Goal: Task Accomplishment & Management: Complete application form

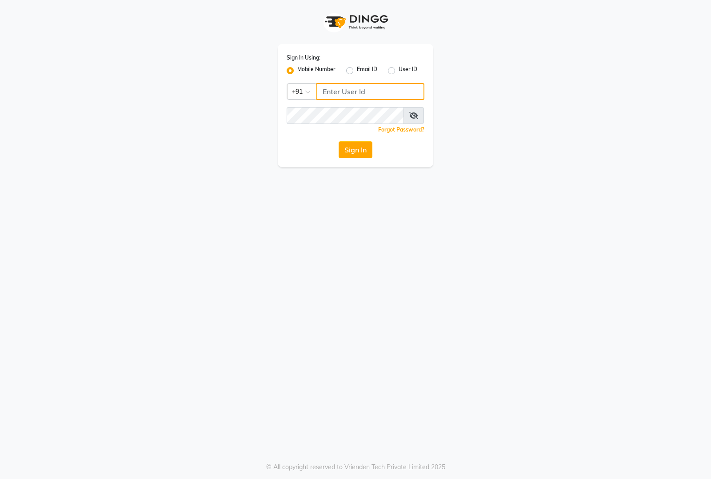
click at [352, 94] on input "Username" at bounding box center [370, 91] width 108 height 17
type input "8884866447"
click at [345, 150] on button "Sign In" at bounding box center [356, 149] width 34 height 17
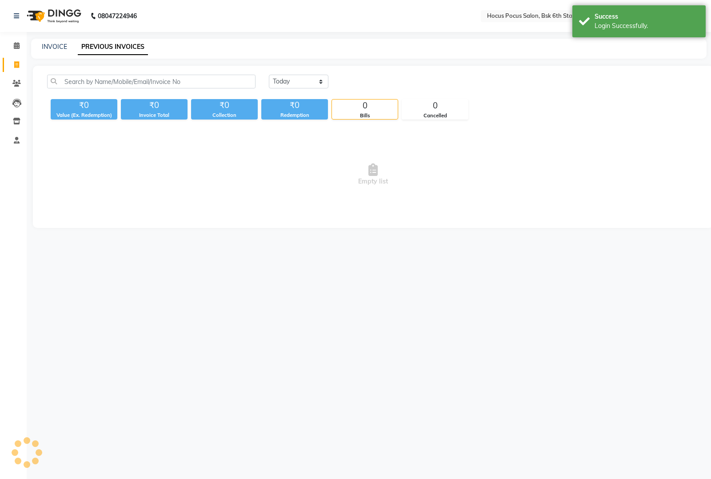
select select "en"
click at [44, 45] on link "INVOICE" at bounding box center [54, 47] width 25 height 8
select select "5242"
select select "service"
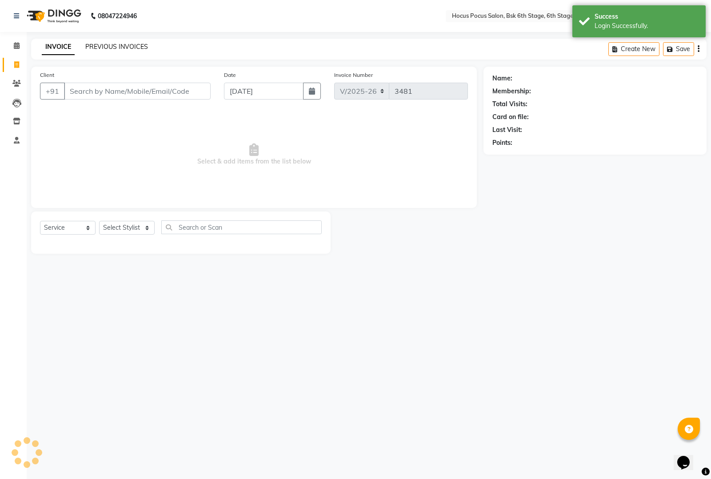
click at [97, 45] on link "PREVIOUS INVOICES" at bounding box center [116, 47] width 63 height 8
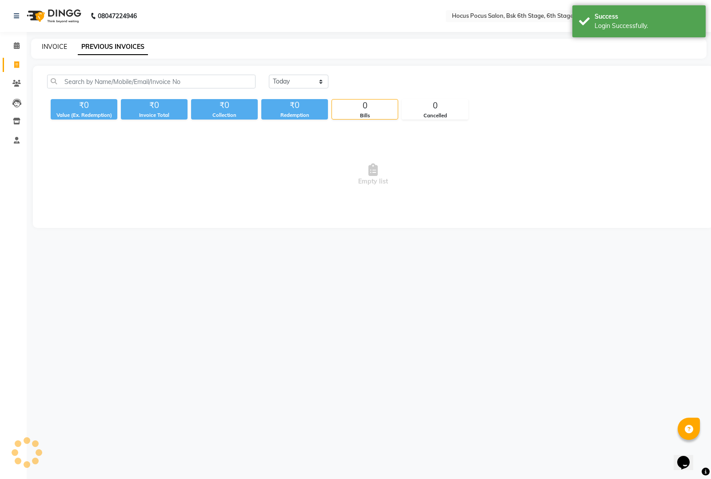
click at [58, 48] on link "INVOICE" at bounding box center [54, 47] width 25 height 8
select select "service"
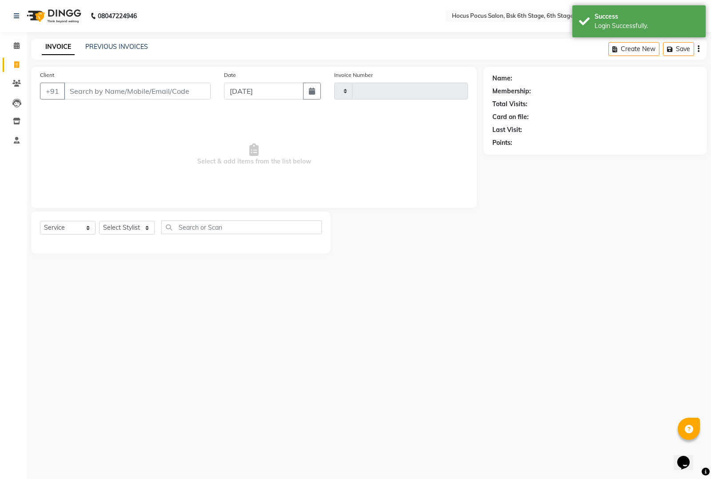
type input "3481"
select select "5242"
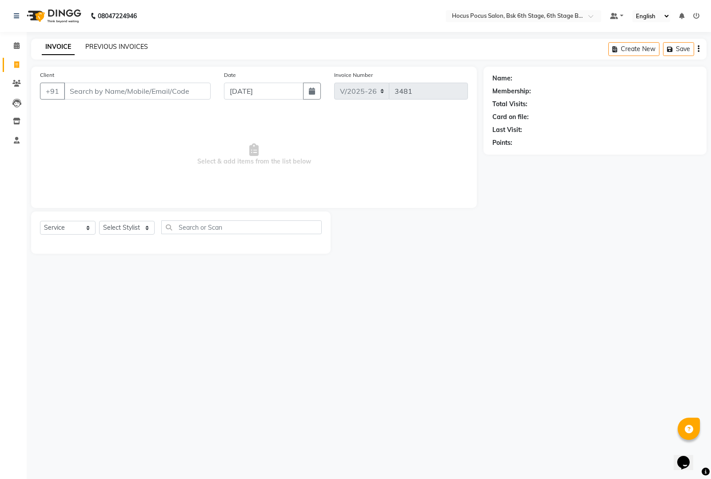
click at [98, 49] on link "PREVIOUS INVOICES" at bounding box center [116, 47] width 63 height 8
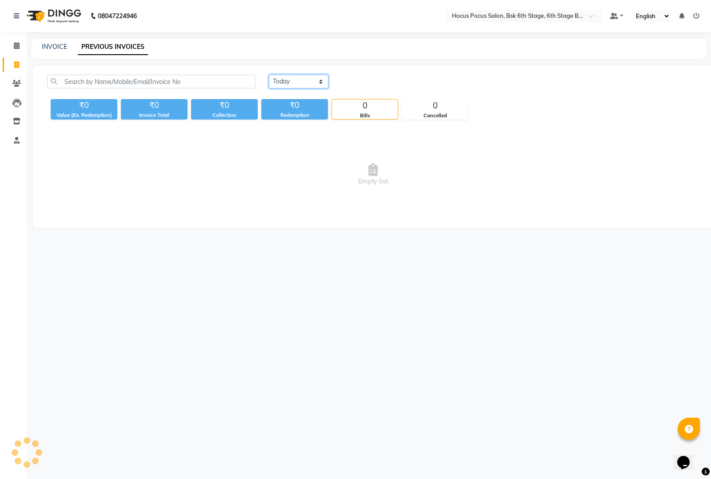
click at [290, 78] on select "[DATE] [DATE] Custom Range" at bounding box center [299, 82] width 60 height 14
select select "[DATE]"
click at [269, 75] on select "[DATE] [DATE] Custom Range" at bounding box center [299, 82] width 60 height 14
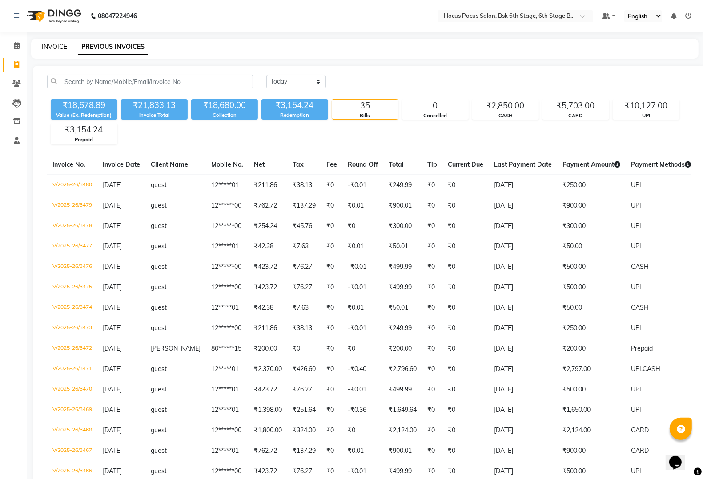
click at [65, 46] on link "INVOICE" at bounding box center [54, 47] width 25 height 8
select select "5242"
select select "service"
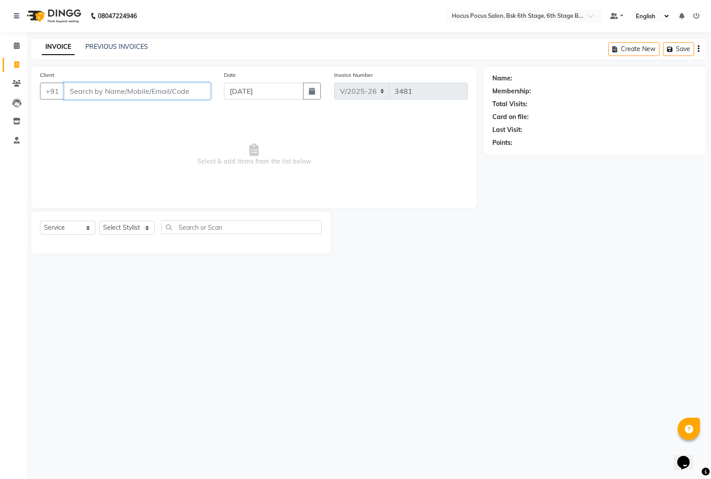
click at [86, 91] on input "Client" at bounding box center [137, 91] width 147 height 17
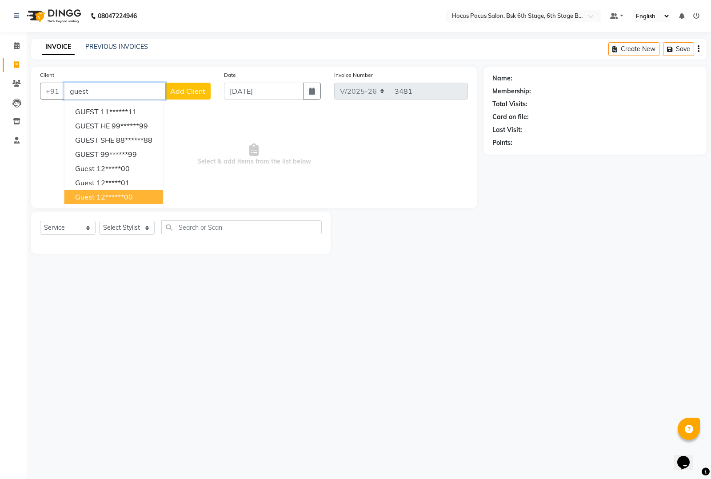
drag, startPoint x: 109, startPoint y: 192, endPoint x: 112, endPoint y: 242, distance: 50.3
click at [109, 192] on ngb-highlight "12******00" at bounding box center [114, 196] width 36 height 9
type input "12******00"
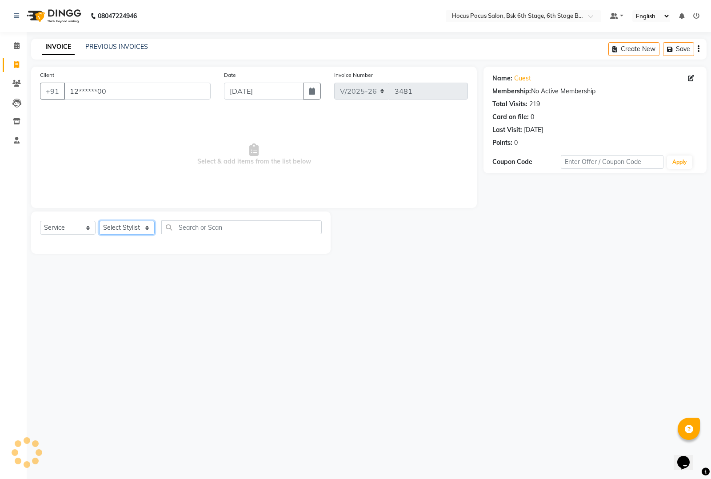
click at [117, 228] on select "Select Stylist [PERSON_NAME] hocus pocus [PERSON_NAME] [PERSON_NAME] [PERSON_NA…" at bounding box center [127, 228] width 56 height 14
select select "87125"
click at [99, 221] on select "Select Stylist [PERSON_NAME] hocus pocus [PERSON_NAME] [PERSON_NAME] [PERSON_NA…" at bounding box center [127, 228] width 56 height 14
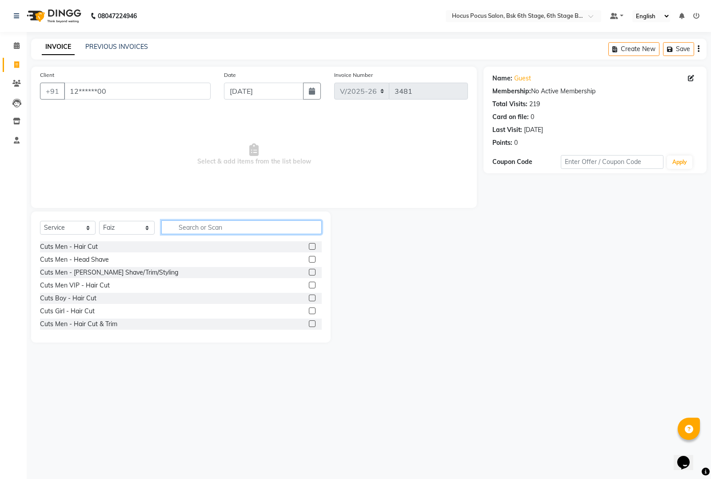
click at [199, 231] on input "text" at bounding box center [241, 227] width 160 height 14
click at [104, 321] on div "Cuts Men - Hair Cut & Trim" at bounding box center [78, 324] width 77 height 9
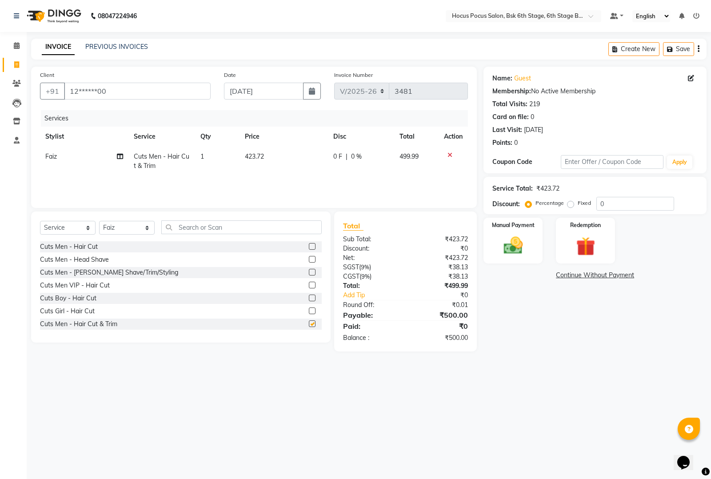
checkbox input "false"
click at [243, 227] on input "text" at bounding box center [241, 227] width 160 height 14
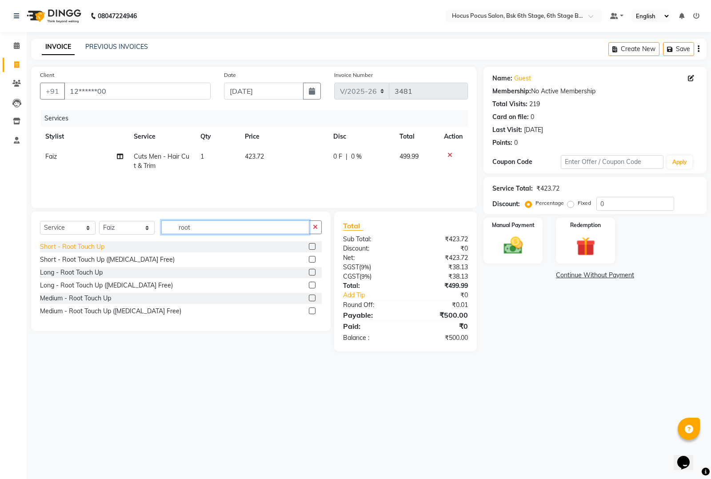
type input "root"
click at [96, 247] on div "Short - Root Touch Up" at bounding box center [72, 246] width 64 height 9
checkbox input "false"
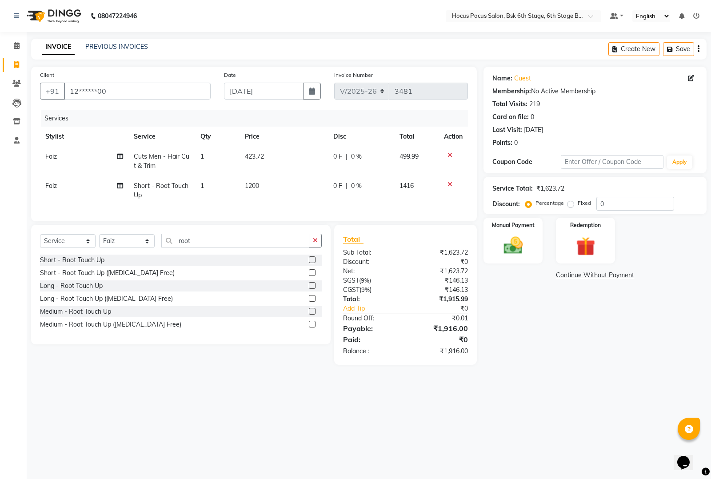
click at [283, 189] on td "1200" at bounding box center [284, 190] width 88 height 29
select select "87125"
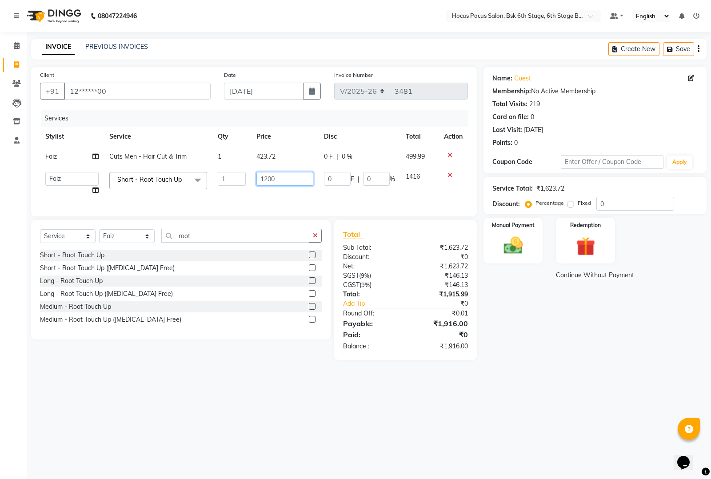
click at [289, 183] on input "1200" at bounding box center [284, 179] width 57 height 14
type input "1000"
click at [226, 325] on div "Medium - Root Touch Up ([MEDICAL_DATA] Free)" at bounding box center [181, 319] width 282 height 11
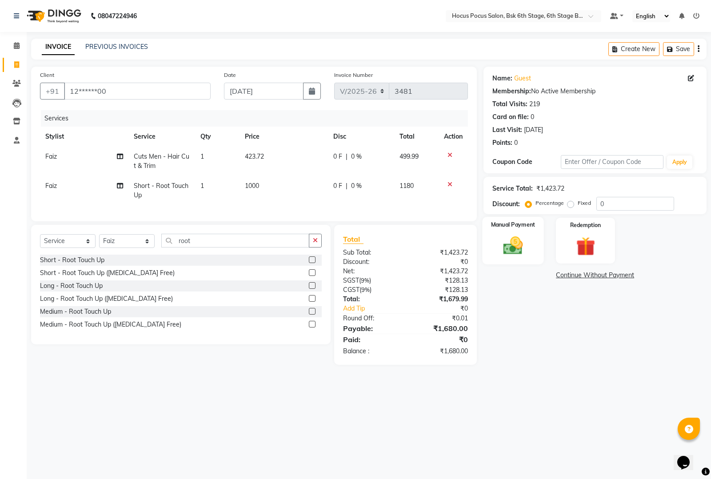
click at [503, 250] on img at bounding box center [513, 245] width 32 height 23
click at [576, 278] on span "UPI" at bounding box center [578, 276] width 14 height 10
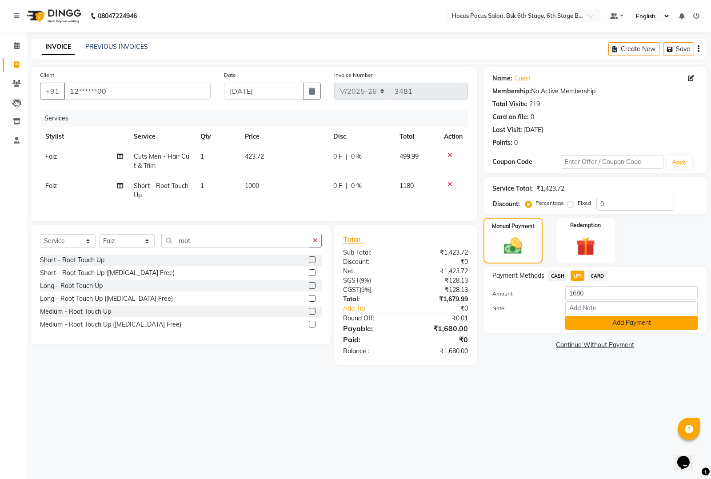
click at [585, 320] on button "Add Payment" at bounding box center [631, 323] width 132 height 14
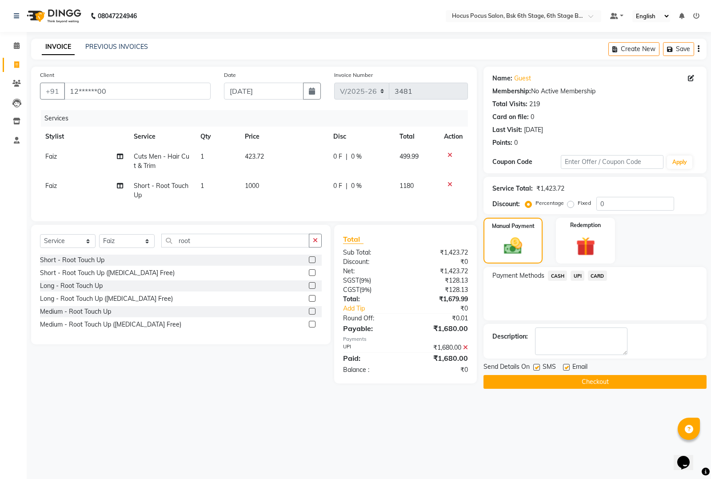
click at [538, 366] on label at bounding box center [536, 367] width 7 height 7
click at [538, 366] on input "checkbox" at bounding box center [536, 368] width 6 height 6
checkbox input "false"
click at [544, 380] on button "Checkout" at bounding box center [595, 382] width 223 height 14
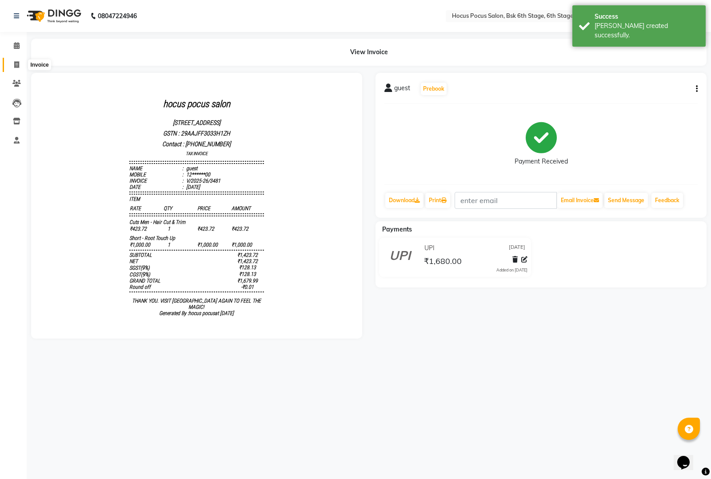
click at [12, 62] on span at bounding box center [17, 65] width 16 height 10
select select "5242"
select select "service"
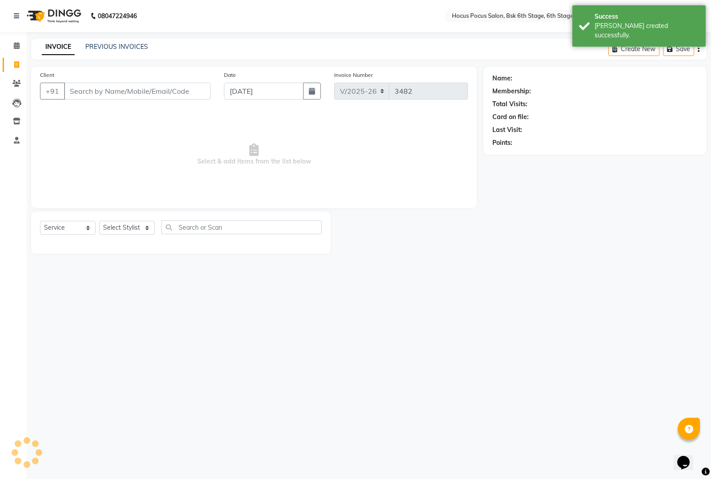
click at [106, 89] on input "Client" at bounding box center [137, 91] width 147 height 17
type input "h"
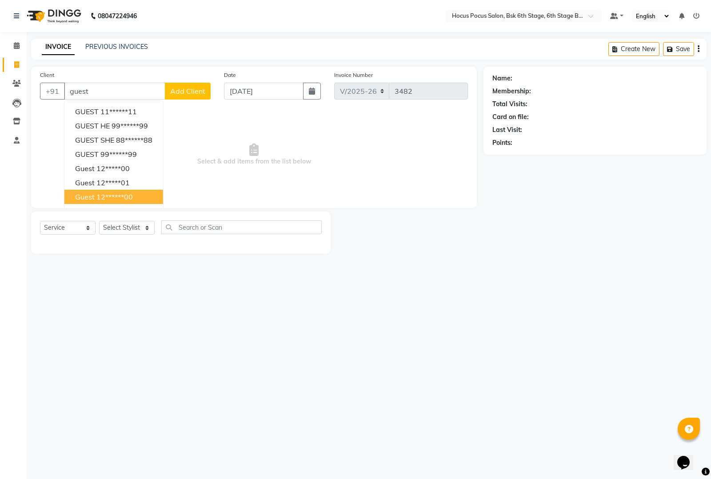
click at [97, 194] on ngb-highlight "12******00" at bounding box center [114, 196] width 36 height 9
type input "12******00"
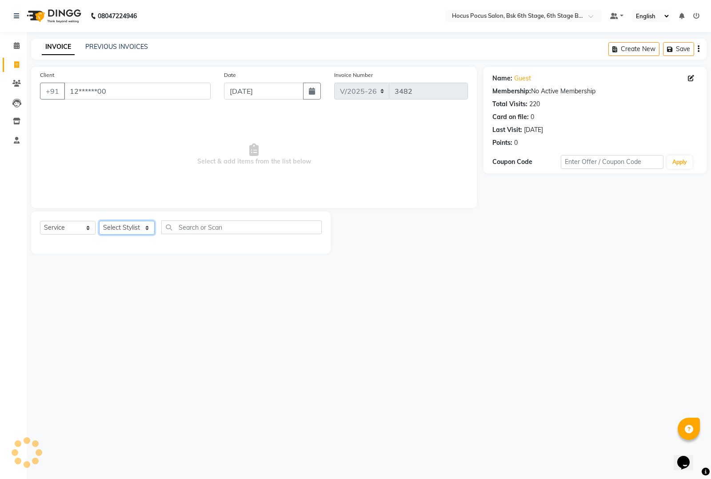
click at [124, 229] on select "Select Stylist [PERSON_NAME] hocus pocus [PERSON_NAME] [PERSON_NAME] [PERSON_NA…" at bounding box center [127, 228] width 56 height 14
select select "87767"
click at [99, 221] on select "Select Stylist [PERSON_NAME] hocus pocus [PERSON_NAME] [PERSON_NAME] [PERSON_NA…" at bounding box center [127, 228] width 56 height 14
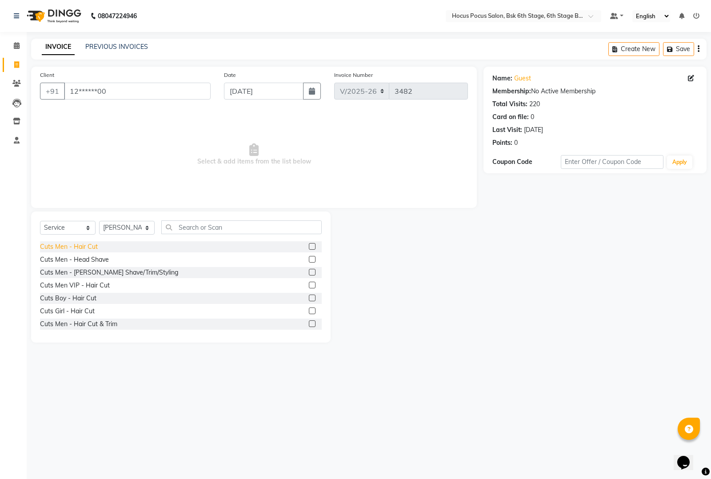
click at [82, 243] on div "Cuts Men - Hair Cut" at bounding box center [69, 246] width 58 height 9
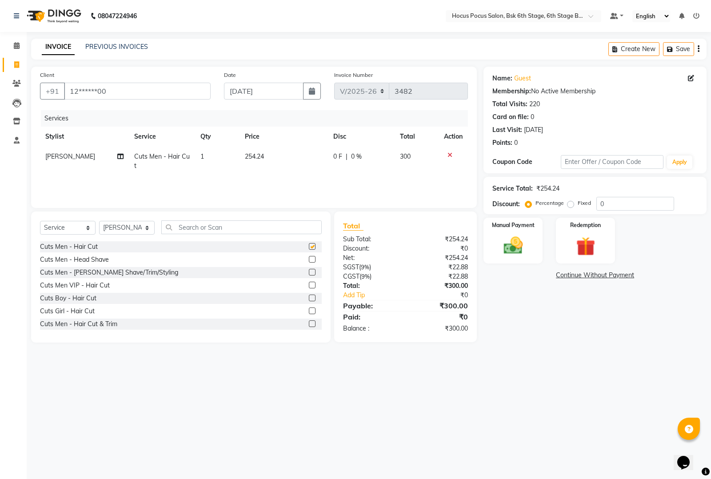
checkbox input "false"
click at [512, 248] on img at bounding box center [513, 245] width 32 height 23
click at [580, 275] on span "UPI" at bounding box center [578, 276] width 14 height 10
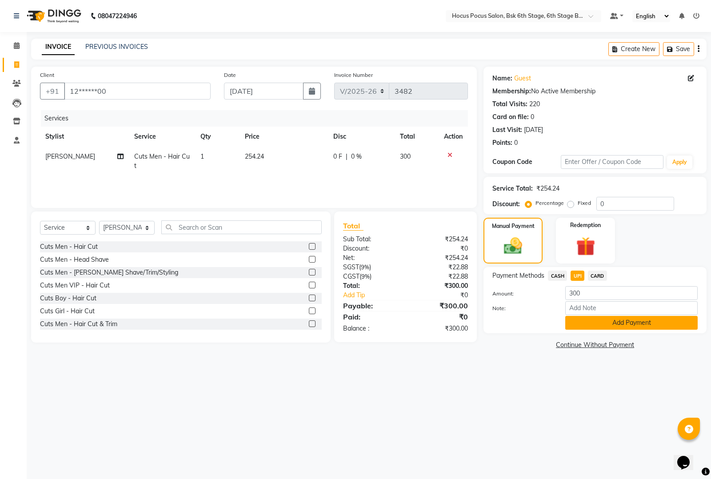
click at [580, 320] on button "Add Payment" at bounding box center [631, 323] width 132 height 14
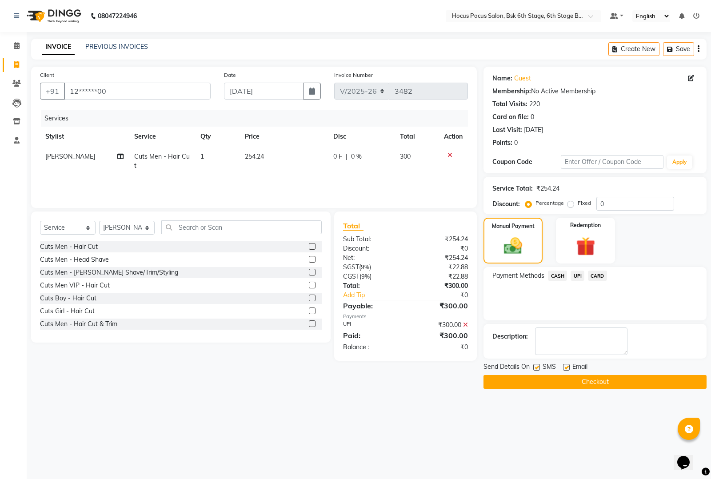
click at [535, 365] on label at bounding box center [536, 367] width 7 height 7
click at [535, 365] on input "checkbox" at bounding box center [536, 368] width 6 height 6
checkbox input "false"
click at [537, 385] on button "Checkout" at bounding box center [595, 382] width 223 height 14
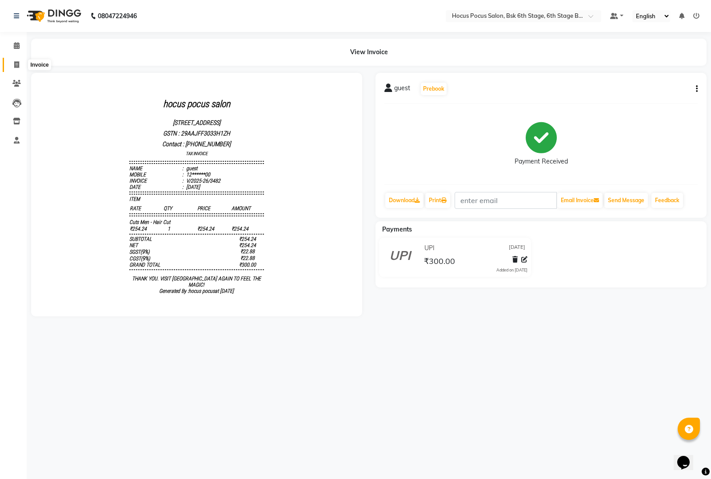
click at [15, 60] on span at bounding box center [17, 65] width 16 height 10
select select "service"
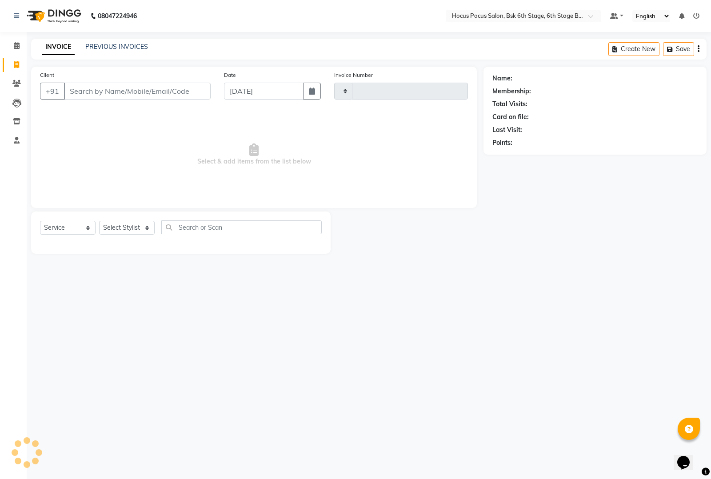
type input "3483"
select select "5242"
click at [89, 94] on input "Client" at bounding box center [137, 91] width 147 height 17
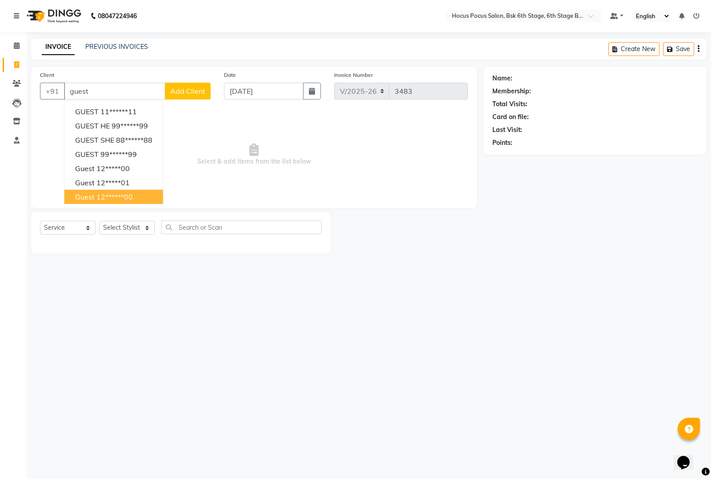
click at [99, 191] on button "guest 12******00" at bounding box center [113, 197] width 99 height 14
type input "12******00"
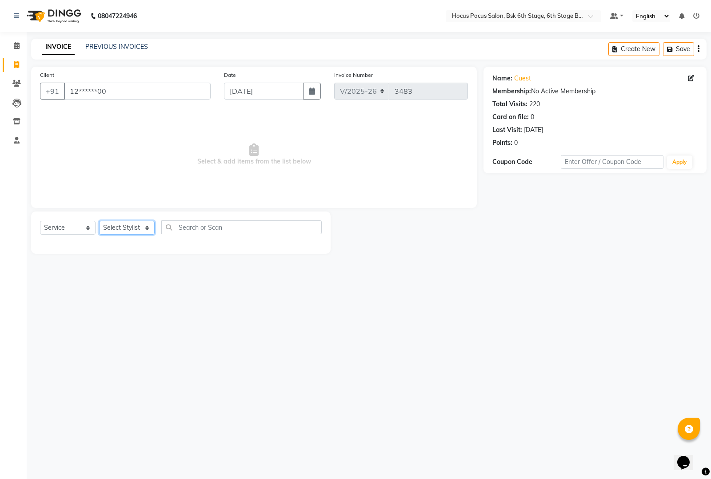
click at [115, 221] on select "Select Stylist [PERSON_NAME] hocus pocus [PERSON_NAME] [PERSON_NAME] [PERSON_NA…" at bounding box center [127, 228] width 56 height 14
select select "87125"
click at [99, 221] on select "Select Stylist [PERSON_NAME] hocus pocus [PERSON_NAME] [PERSON_NAME] [PERSON_NA…" at bounding box center [127, 228] width 56 height 14
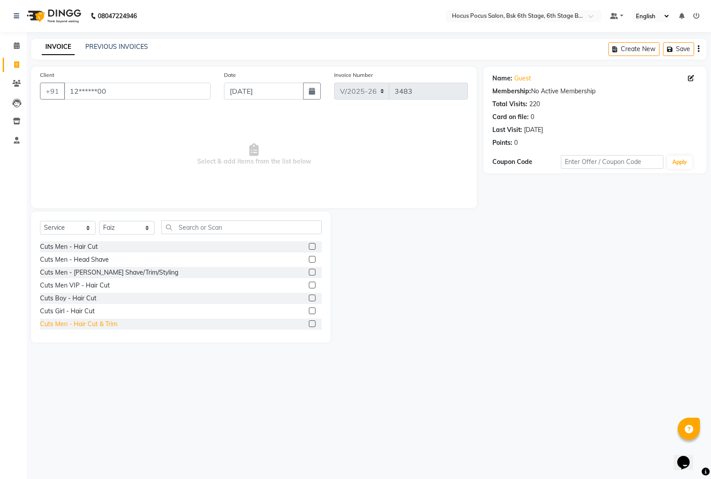
click at [90, 321] on div "Cuts Men - Hair Cut & Trim" at bounding box center [78, 324] width 77 height 9
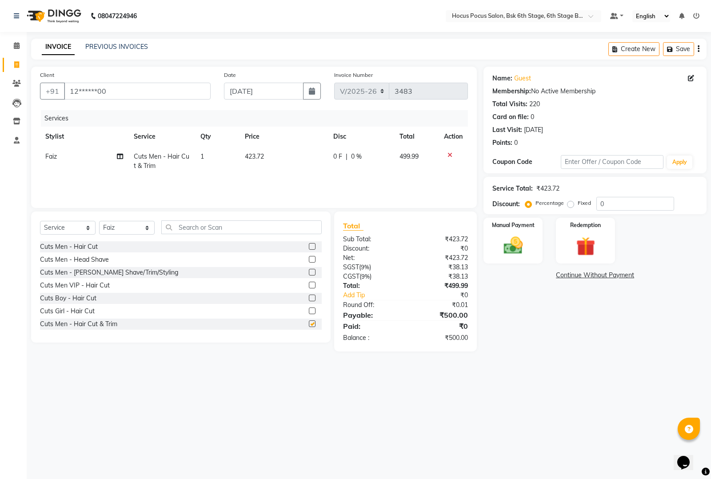
checkbox input "false"
click at [520, 247] on img at bounding box center [513, 245] width 32 height 23
click at [577, 274] on span "UPI" at bounding box center [578, 276] width 14 height 10
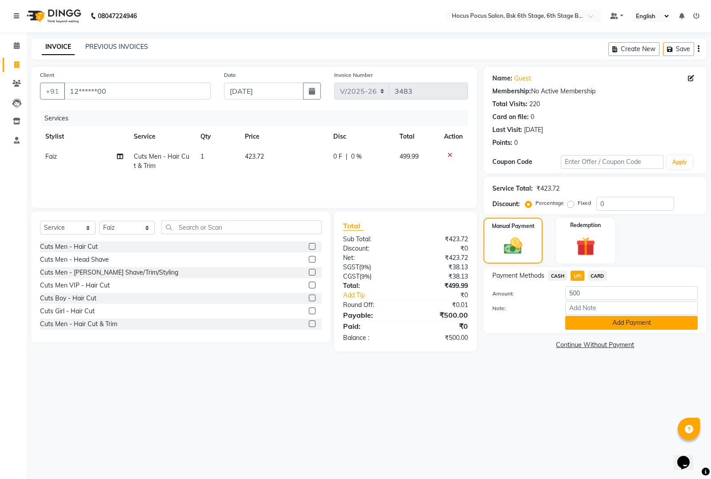
click at [603, 321] on button "Add Payment" at bounding box center [631, 323] width 132 height 14
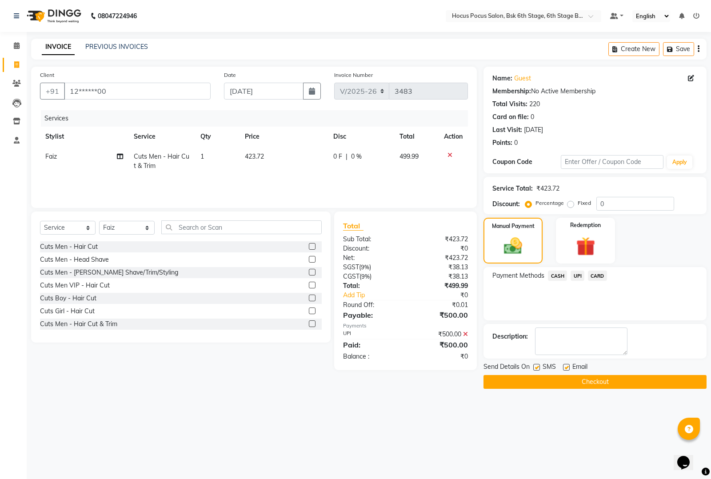
click at [535, 366] on label at bounding box center [536, 367] width 7 height 7
click at [535, 366] on input "checkbox" at bounding box center [536, 368] width 6 height 6
checkbox input "false"
click at [536, 380] on button "Checkout" at bounding box center [595, 382] width 223 height 14
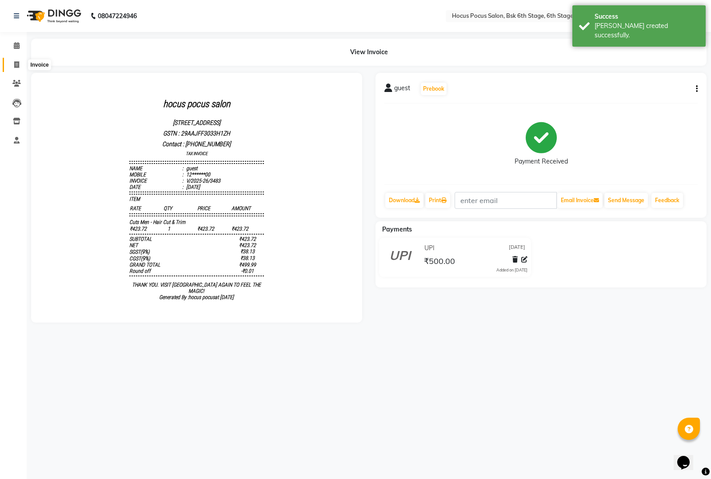
click at [16, 60] on span at bounding box center [17, 65] width 16 height 10
select select "5242"
select select "service"
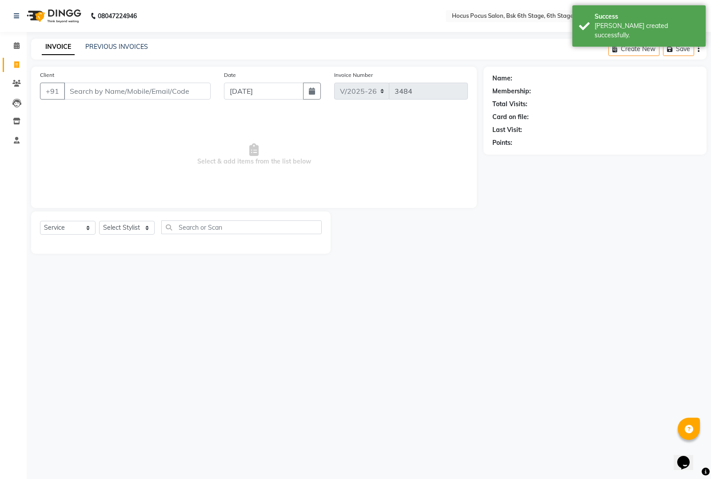
click at [100, 92] on input "Client" at bounding box center [137, 91] width 147 height 17
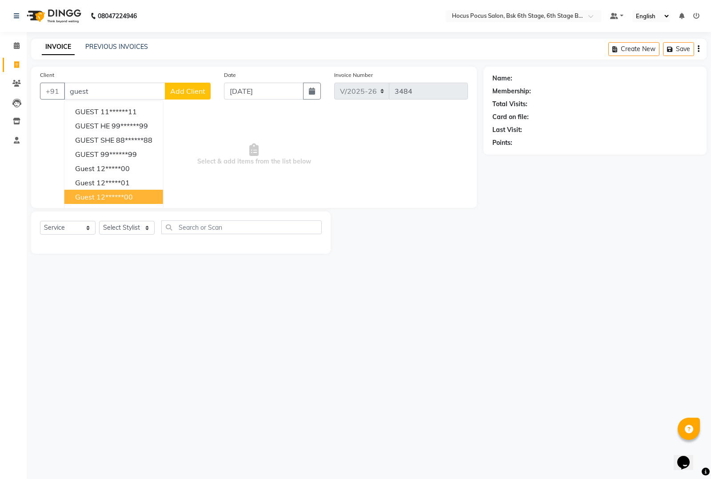
click at [99, 194] on ngb-highlight "12******00" at bounding box center [114, 196] width 36 height 9
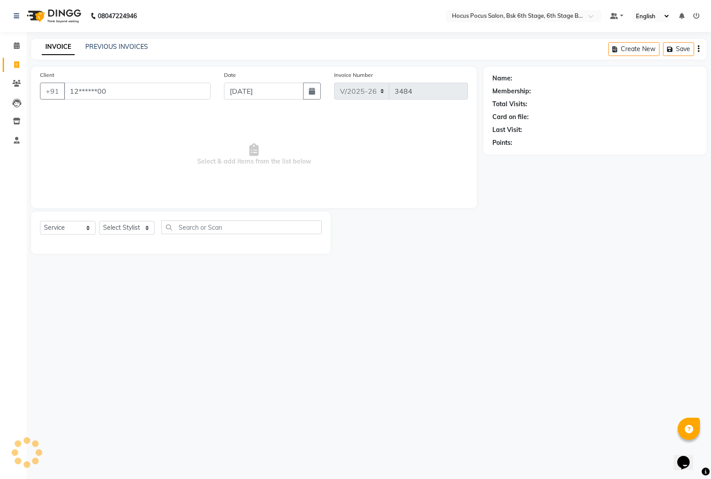
type input "12******00"
click at [122, 228] on select "Select Stylist [PERSON_NAME] hocus pocus [PERSON_NAME] [PERSON_NAME] [PERSON_NA…" at bounding box center [127, 228] width 56 height 14
select select "87125"
click at [99, 221] on select "Select Stylist [PERSON_NAME] hocus pocus [PERSON_NAME] [PERSON_NAME] [PERSON_NA…" at bounding box center [127, 228] width 56 height 14
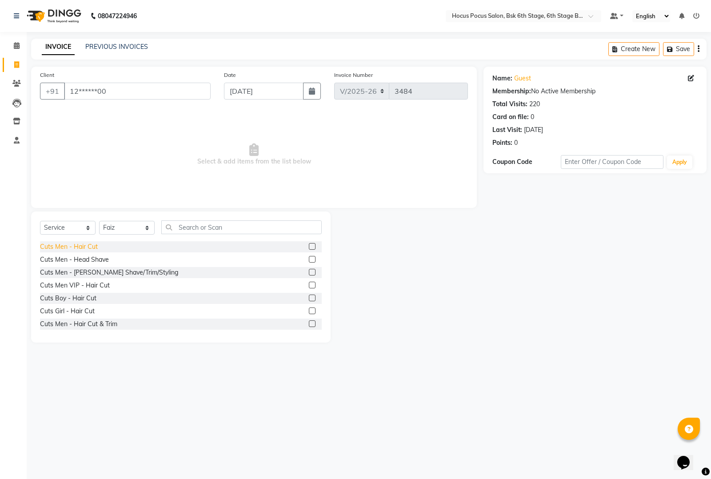
click at [92, 249] on div "Cuts Men - Hair Cut" at bounding box center [69, 246] width 58 height 9
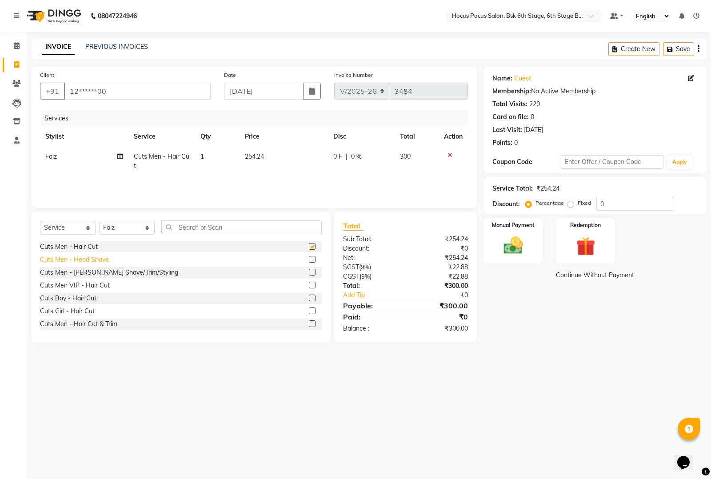
checkbox input "false"
click at [85, 296] on div "Cuts Boy - Hair Cut" at bounding box center [68, 298] width 56 height 9
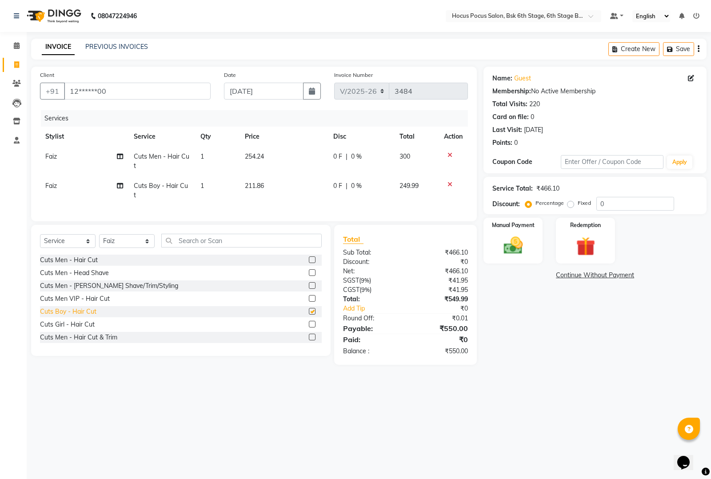
checkbox input "false"
click at [505, 245] on img at bounding box center [513, 245] width 32 height 23
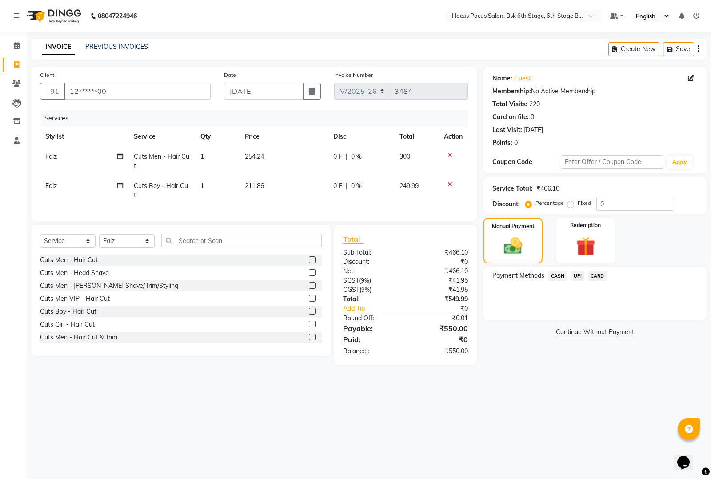
click at [576, 275] on span "UPI" at bounding box center [578, 276] width 14 height 10
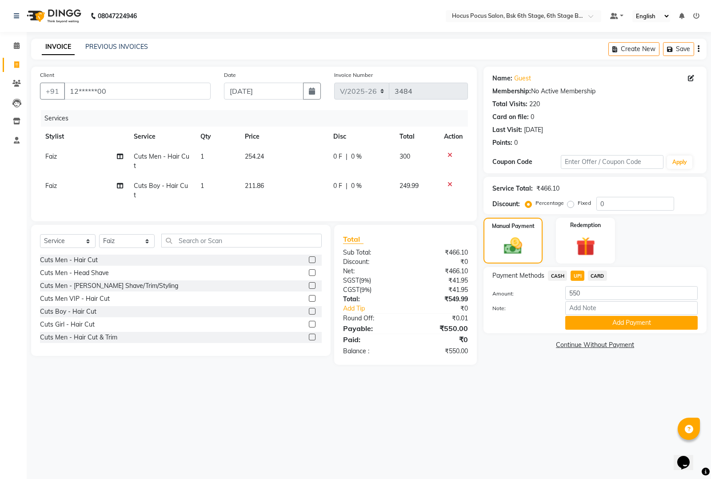
click at [575, 321] on button "Add Payment" at bounding box center [631, 323] width 132 height 14
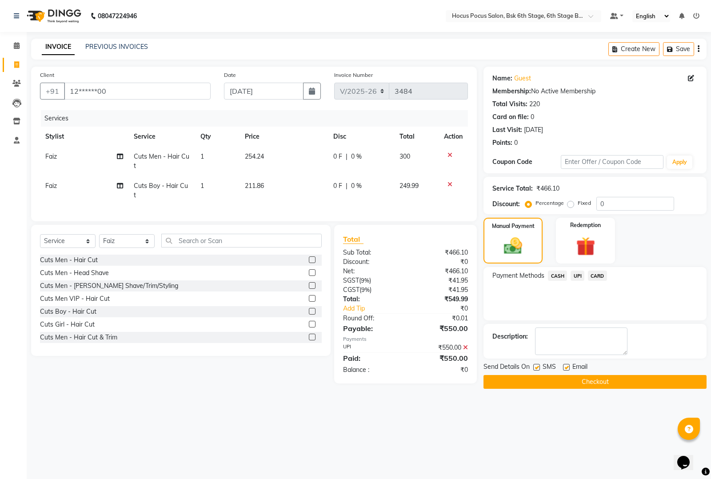
click at [536, 365] on label at bounding box center [536, 367] width 7 height 7
click at [536, 365] on input "checkbox" at bounding box center [536, 368] width 6 height 6
checkbox input "false"
click at [536, 382] on button "Checkout" at bounding box center [595, 382] width 223 height 14
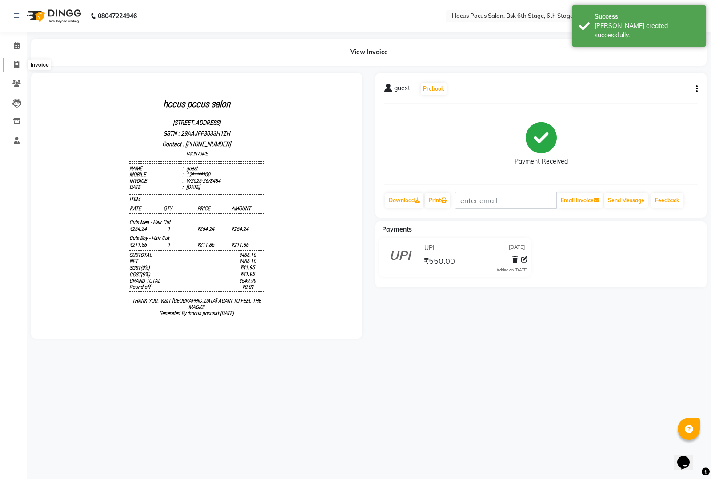
click at [14, 60] on span at bounding box center [17, 65] width 16 height 10
select select "5242"
select select "service"
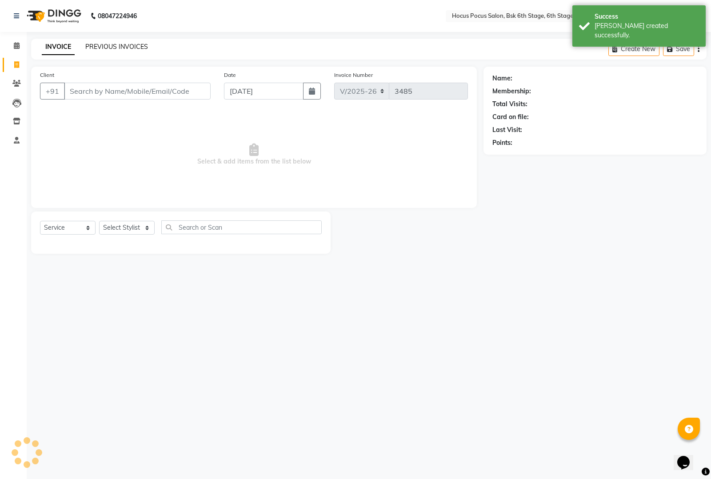
click at [93, 45] on link "PREVIOUS INVOICES" at bounding box center [116, 47] width 63 height 8
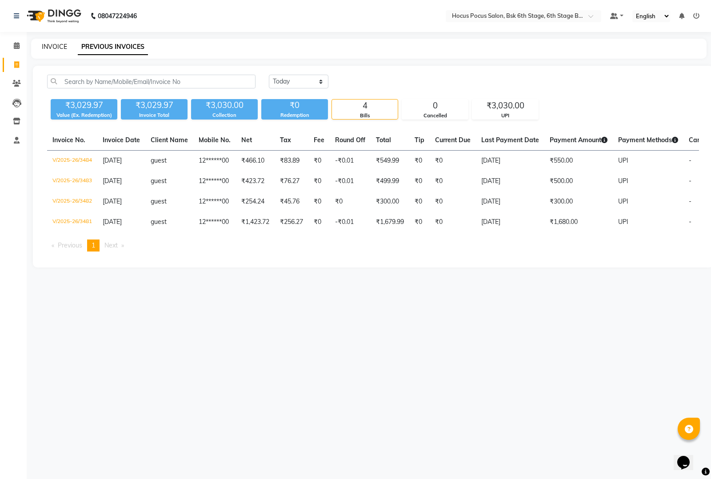
click at [60, 47] on link "INVOICE" at bounding box center [54, 47] width 25 height 8
select select "5242"
select select "service"
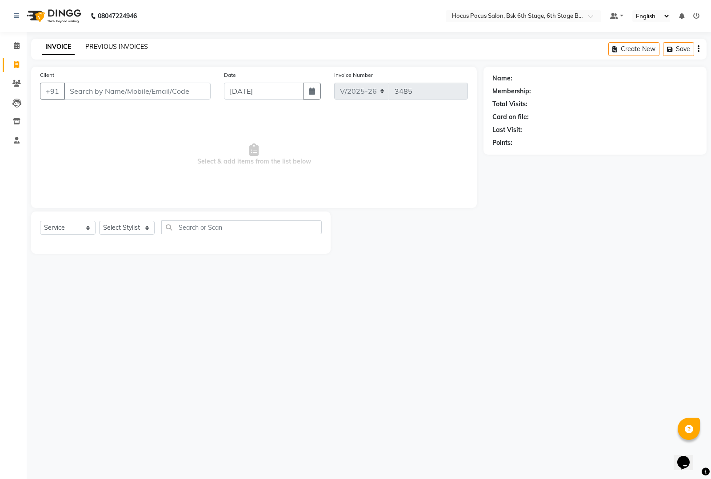
click at [109, 49] on link "PREVIOUS INVOICES" at bounding box center [116, 47] width 63 height 8
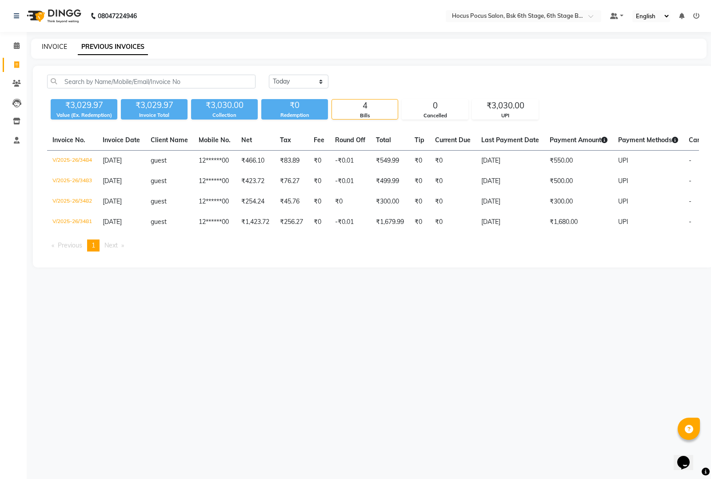
click at [56, 49] on link "INVOICE" at bounding box center [54, 47] width 25 height 8
select select "5242"
select select "service"
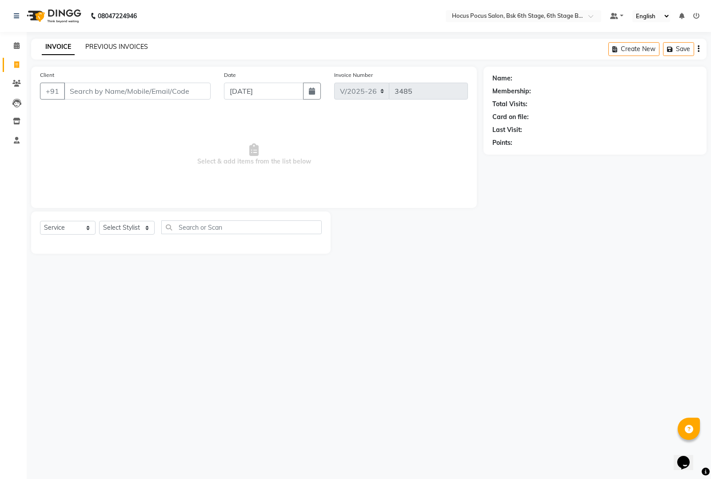
click at [116, 49] on link "PREVIOUS INVOICES" at bounding box center [116, 47] width 63 height 8
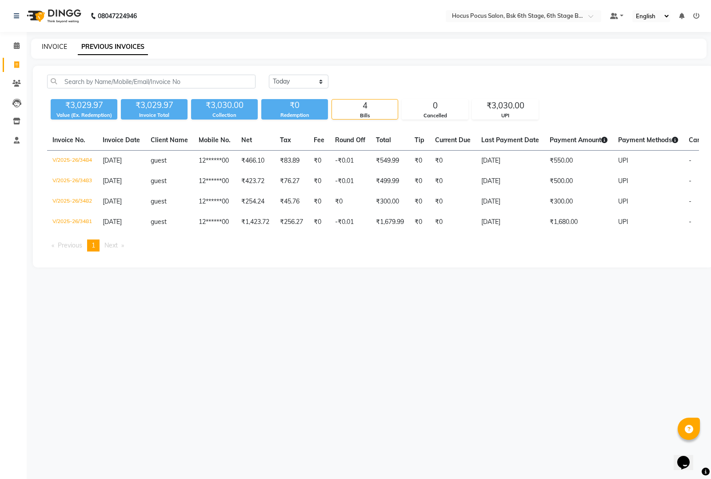
click at [50, 45] on link "INVOICE" at bounding box center [54, 47] width 25 height 8
select select "5242"
select select "service"
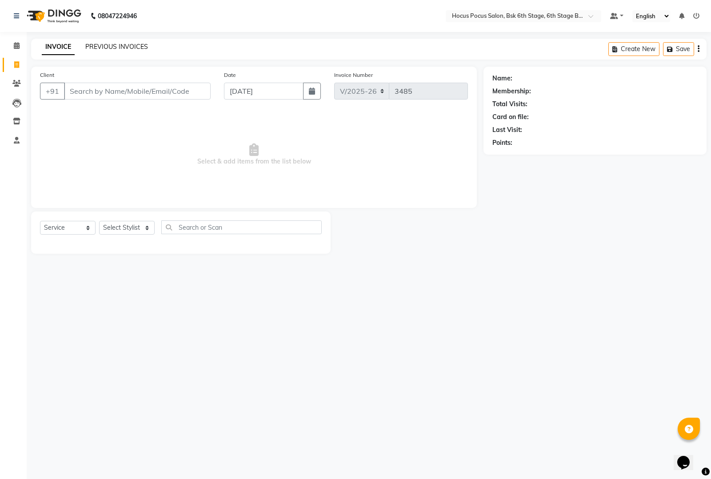
click at [87, 47] on link "PREVIOUS INVOICES" at bounding box center [116, 47] width 63 height 8
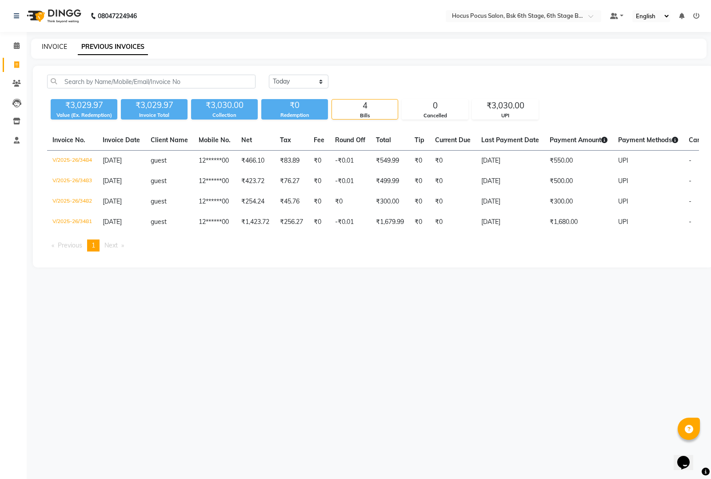
click at [50, 43] on link "INVOICE" at bounding box center [54, 47] width 25 height 8
select select "5242"
select select "service"
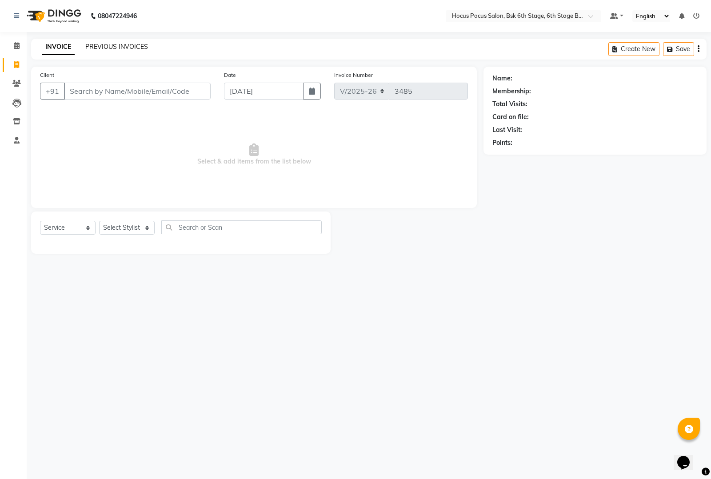
click at [119, 50] on link "PREVIOUS INVOICES" at bounding box center [116, 47] width 63 height 8
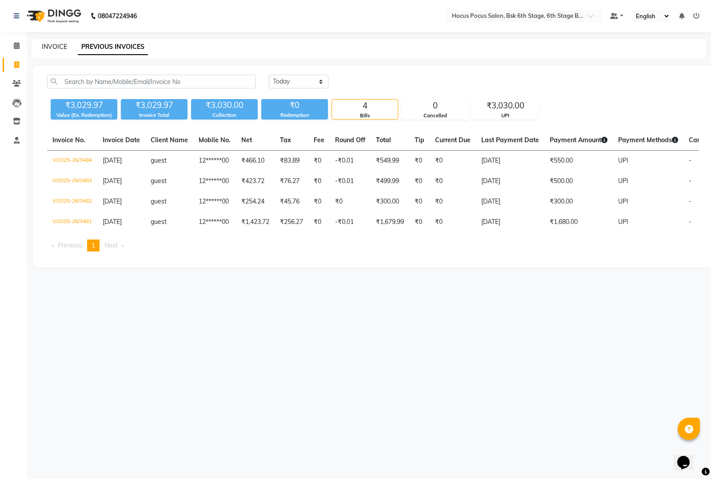
click at [56, 48] on link "INVOICE" at bounding box center [54, 47] width 25 height 8
select select "5242"
select select "service"
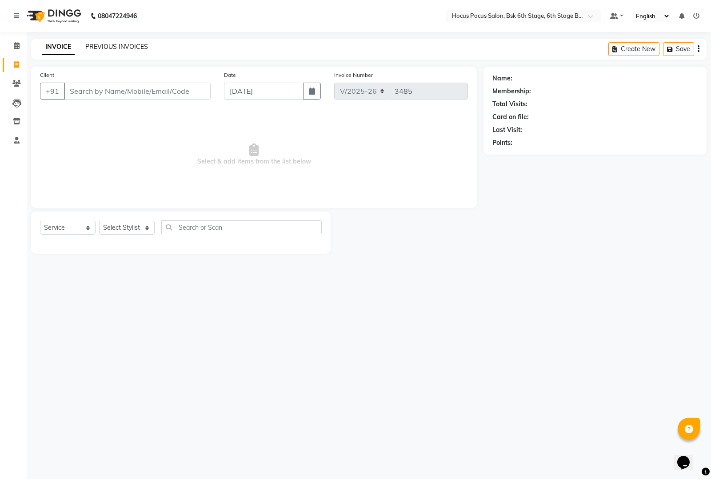
click at [116, 45] on link "PREVIOUS INVOICES" at bounding box center [116, 47] width 63 height 8
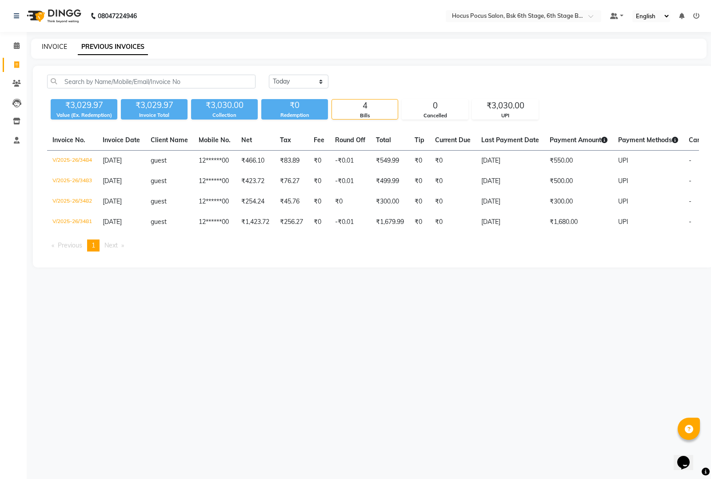
click at [52, 43] on link "INVOICE" at bounding box center [54, 47] width 25 height 8
select select "service"
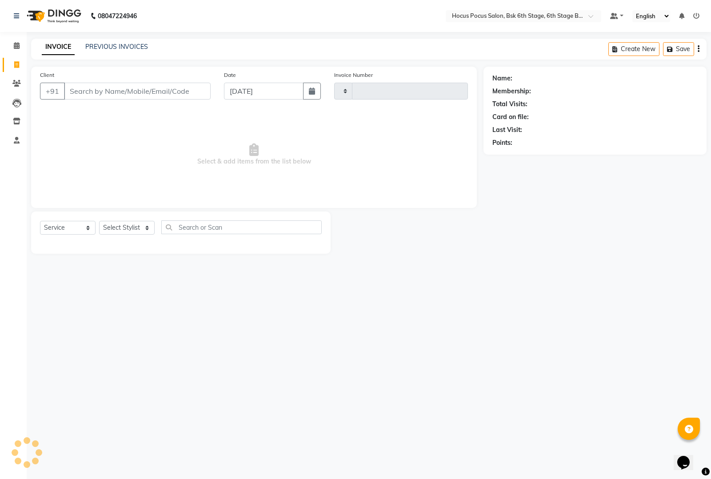
type input "3485"
select select "5242"
